Goal: Task Accomplishment & Management: Manage account settings

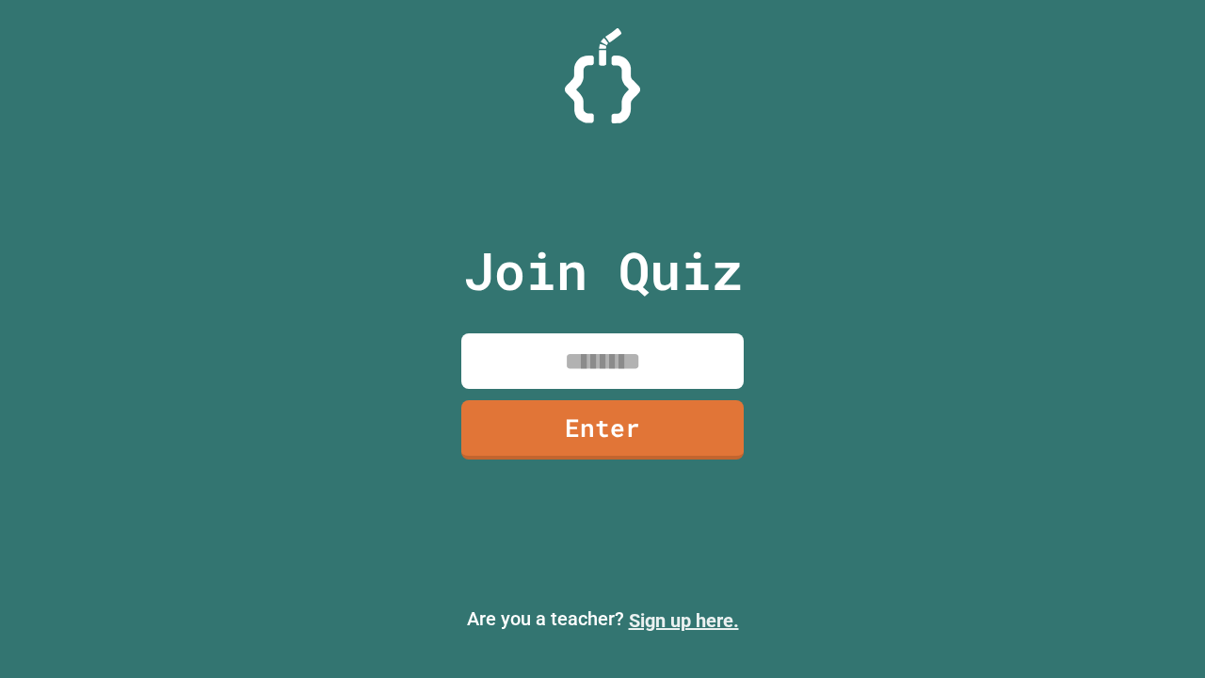
click at [684, 621] on link "Sign up here." at bounding box center [684, 620] width 110 height 23
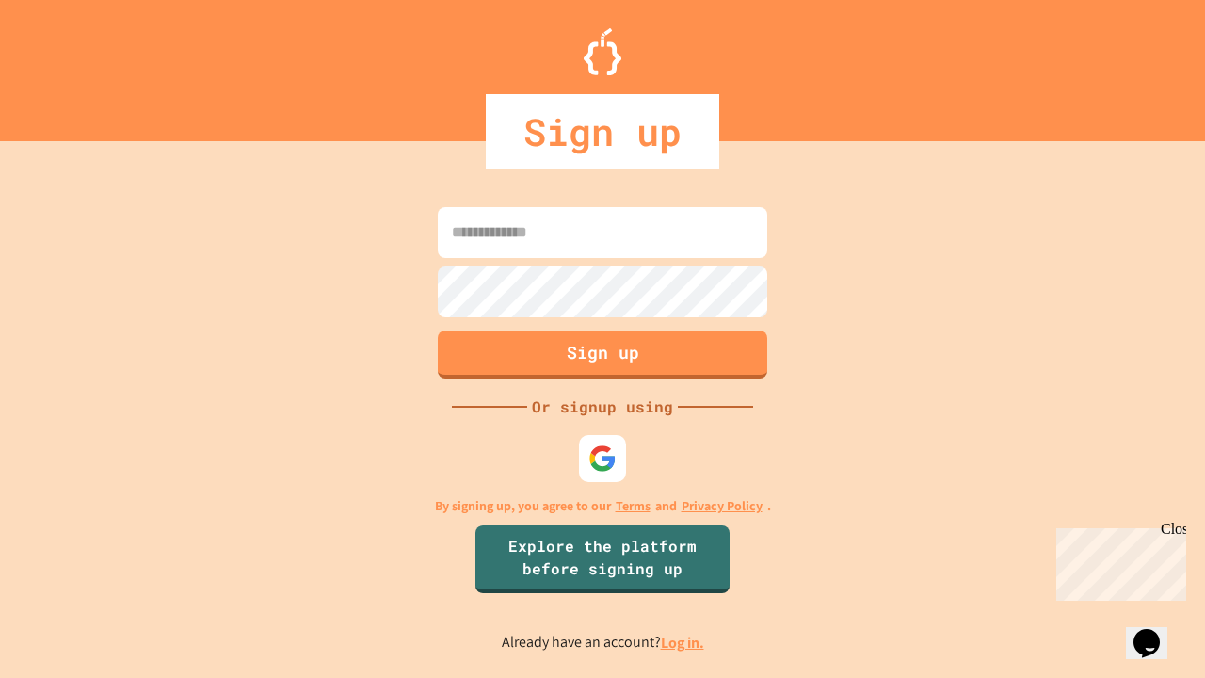
click at [684, 642] on link "Log in." at bounding box center [682, 643] width 43 height 20
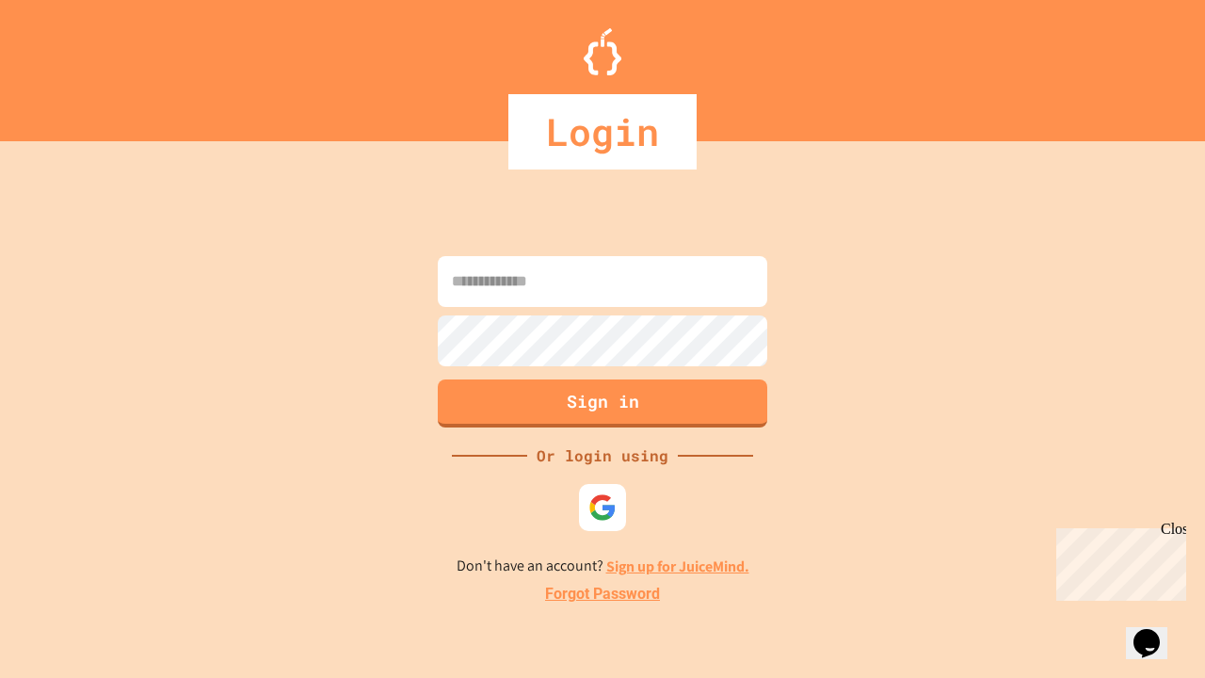
type input "*****"
